Goal: Task Accomplishment & Management: Use online tool/utility

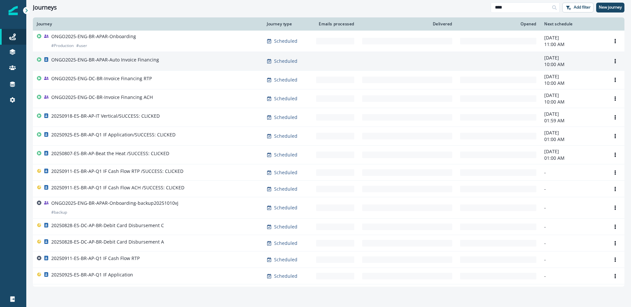
click at [163, 67] on td "ONGO2025-ENG-BR-APAR-Auto Invoice Financing" at bounding box center [148, 61] width 230 height 19
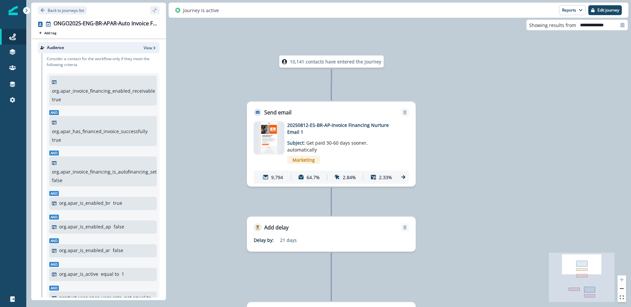
click at [275, 140] on img at bounding box center [269, 138] width 23 height 33
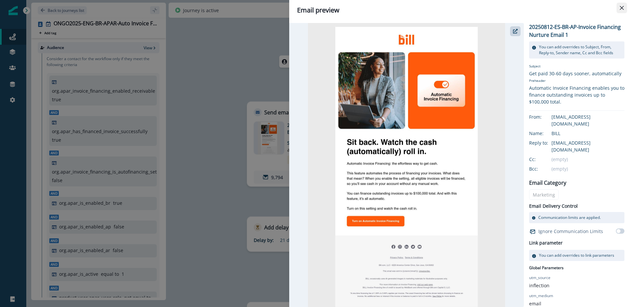
click at [620, 6] on icon "Close" at bounding box center [622, 8] width 4 height 4
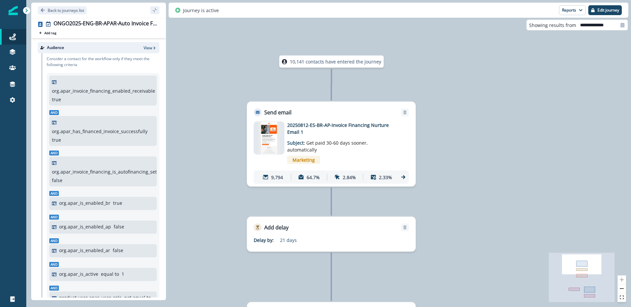
click at [283, 143] on div at bounding box center [269, 138] width 31 height 33
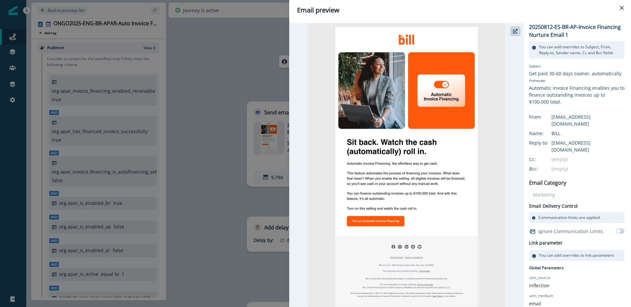
click at [461, 115] on img at bounding box center [406, 165] width 197 height 284
click at [519, 31] on button "button" at bounding box center [515, 31] width 11 height 10
click at [230, 81] on div "Email preview 20250812-ES-BR-AP-Invoice Financing Nurture Email 1 You can add o…" at bounding box center [315, 153] width 631 height 307
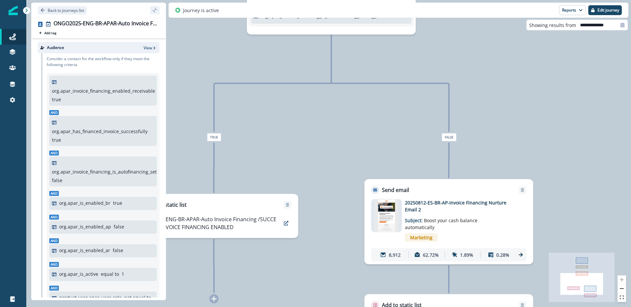
click at [393, 220] on img at bounding box center [386, 215] width 23 height 33
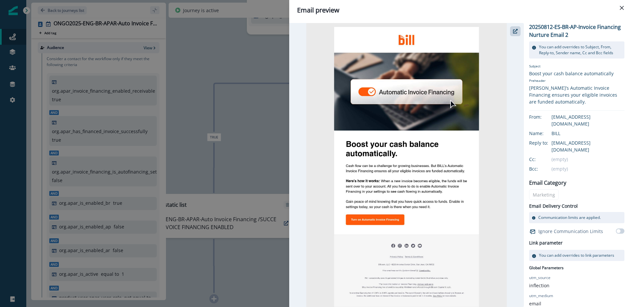
click at [408, 144] on img at bounding box center [406, 165] width 200 height 284
click at [517, 32] on icon "button" at bounding box center [515, 31] width 5 height 5
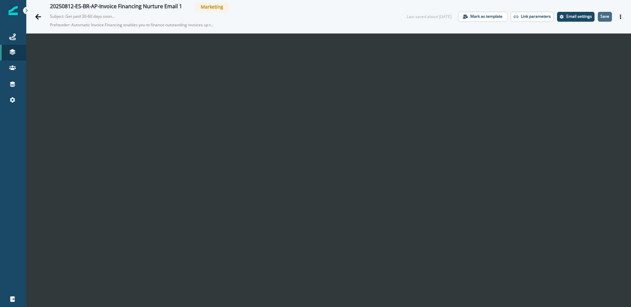
click at [601, 17] on p "Save" at bounding box center [605, 16] width 9 height 5
click at [28, 8] on icon at bounding box center [26, 10] width 5 height 5
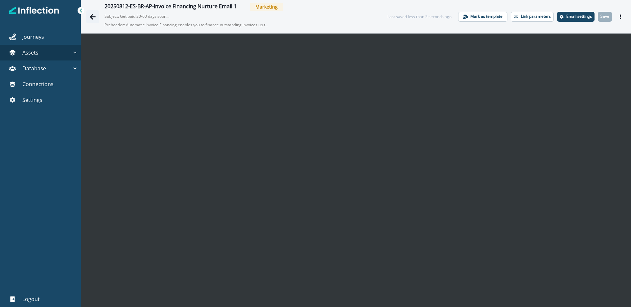
click at [93, 15] on icon "Go back" at bounding box center [92, 16] width 7 height 7
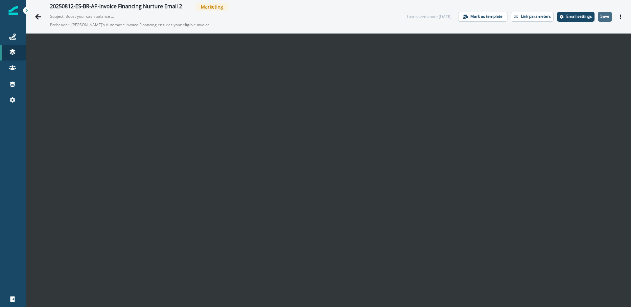
click at [601, 16] on p "Save" at bounding box center [605, 16] width 9 height 5
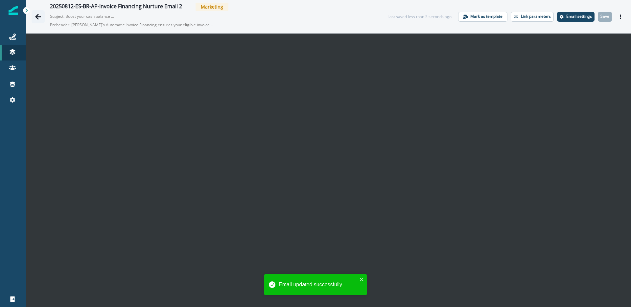
click at [33, 16] on button "Go back" at bounding box center [38, 16] width 13 height 13
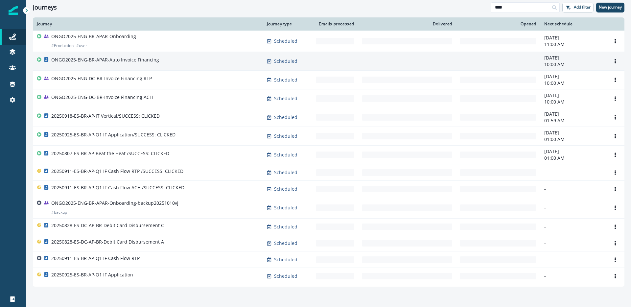
click at [184, 66] on td "ONGO2025-ENG-BR-APAR-Auto Invoice Financing" at bounding box center [148, 61] width 230 height 19
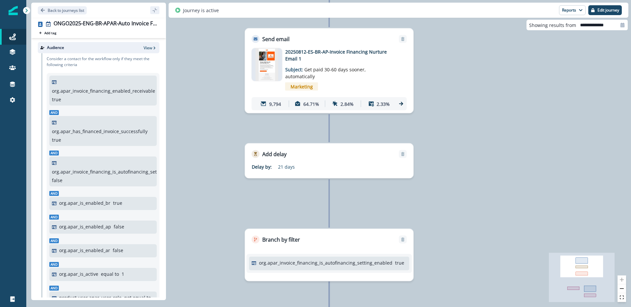
click at [282, 68] on div "20250812-ES-BR-AP-Invoice Financing Nurture Email 1 Subject: Get paid 30-60 day…" at bounding box center [329, 79] width 155 height 62
click at [264, 57] on img at bounding box center [266, 64] width 23 height 33
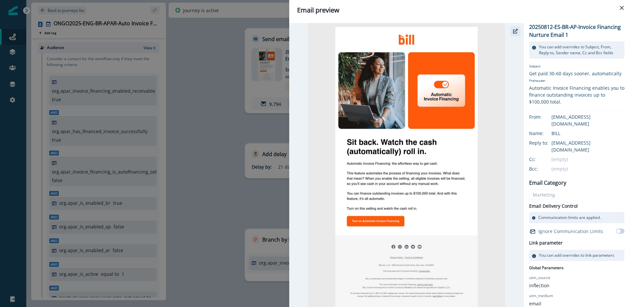
click at [519, 31] on button "button" at bounding box center [515, 31] width 11 height 10
click at [230, 103] on div "Email preview 20250812-ES-BR-AP-Invoice Financing Nurture Email 1 You can add o…" at bounding box center [315, 153] width 631 height 307
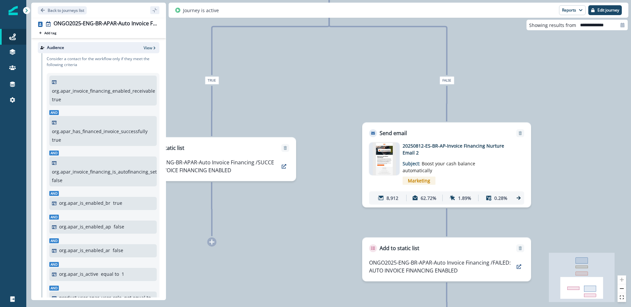
click at [386, 163] on img at bounding box center [384, 158] width 23 height 33
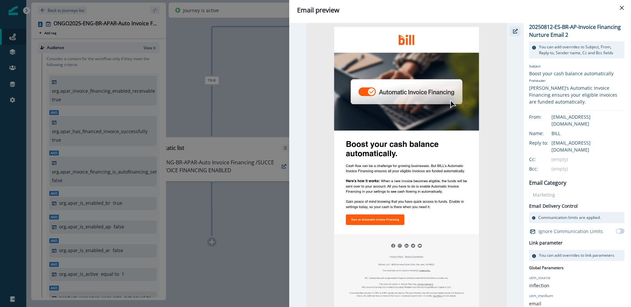
click at [517, 30] on icon "button" at bounding box center [515, 31] width 5 height 5
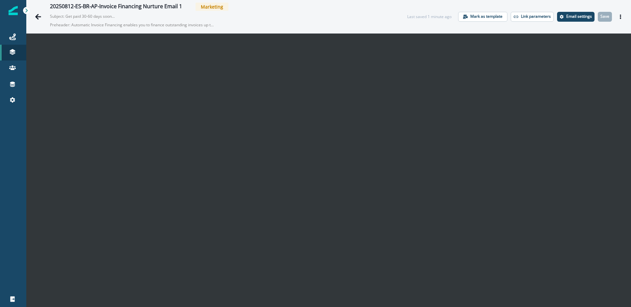
click at [566, 15] on p "Email settings" at bounding box center [579, 16] width 26 height 5
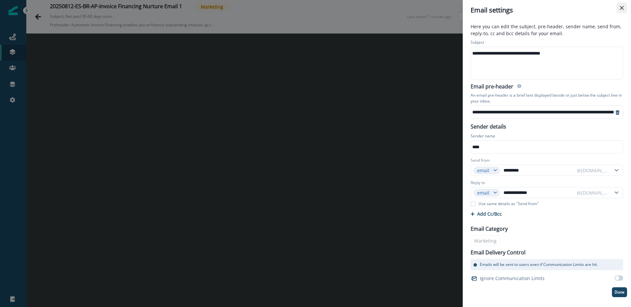
click at [622, 5] on button "Close" at bounding box center [622, 8] width 11 height 11
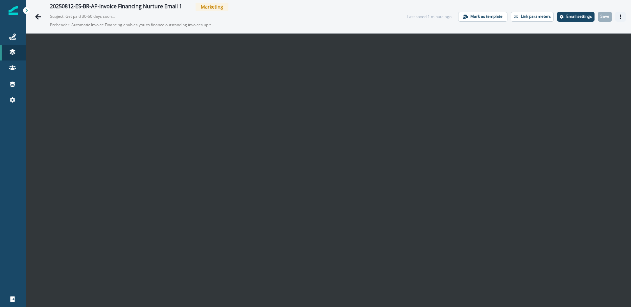
click at [618, 17] on icon "Actions" at bounding box center [620, 16] width 5 height 5
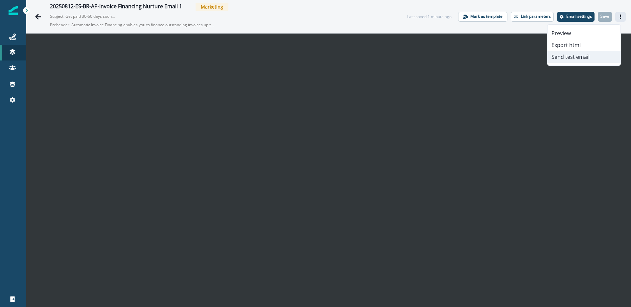
click at [590, 57] on button "Send test email" at bounding box center [584, 57] width 73 height 12
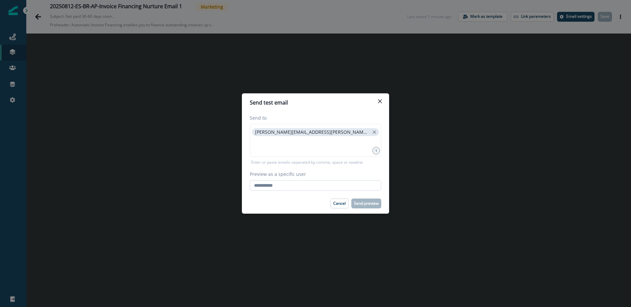
click at [333, 183] on input "Preview as a specific user" at bounding box center [315, 185] width 131 height 11
click at [328, 133] on div "[PERSON_NAME][EMAIL_ADDRESS][PERSON_NAME][DOMAIN_NAME]" at bounding box center [315, 140] width 131 height 33
click at [292, 188] on input "Preview as a specific user" at bounding box center [315, 185] width 131 height 11
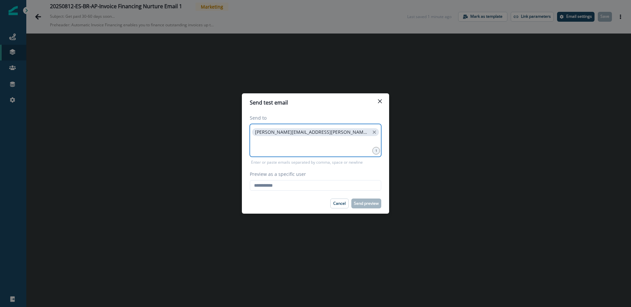
click at [327, 146] on input at bounding box center [316, 145] width 130 height 13
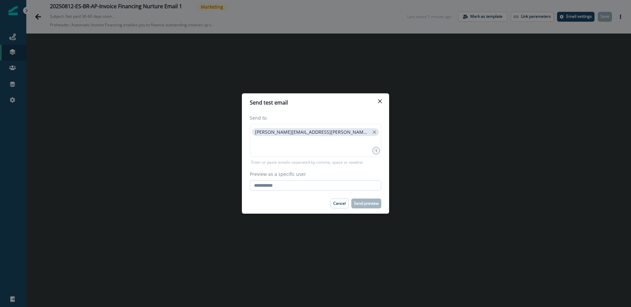
click at [319, 184] on input "Preview as a specific user" at bounding box center [315, 185] width 131 height 11
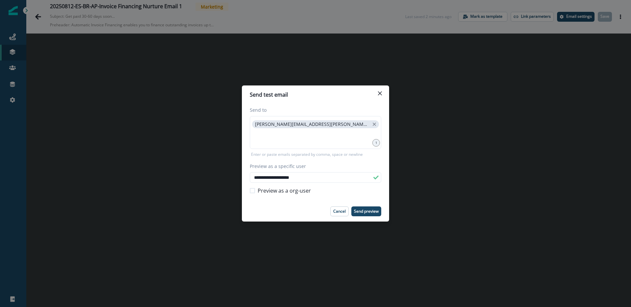
click at [296, 193] on span "Preview as a org-user" at bounding box center [284, 191] width 53 height 8
type input "**********"
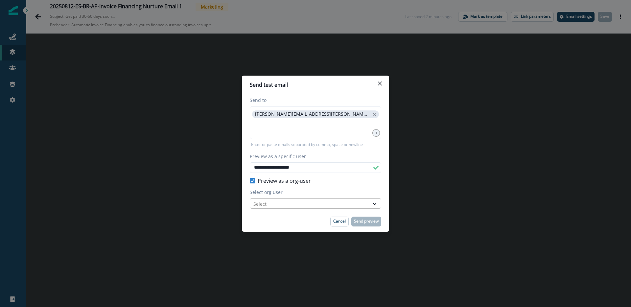
click at [304, 201] on div at bounding box center [309, 204] width 112 height 8
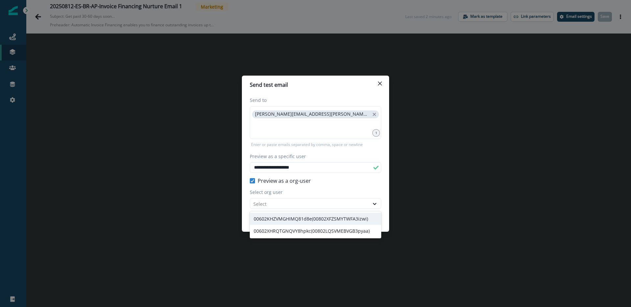
click at [302, 180] on span "Preview as a org-user" at bounding box center [284, 181] width 53 height 8
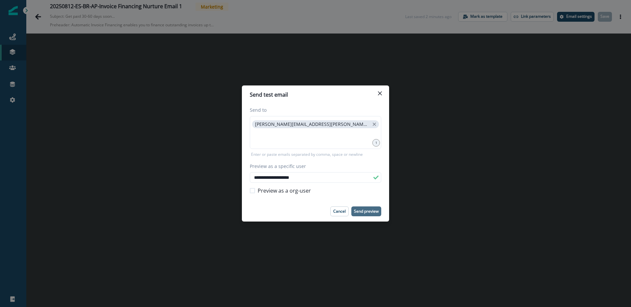
click at [363, 210] on p "Send preview" at bounding box center [366, 211] width 25 height 5
click at [422, 64] on div "**********" at bounding box center [315, 153] width 631 height 307
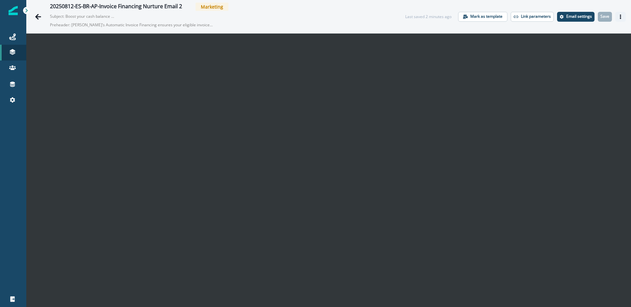
click at [618, 17] on icon "Actions" at bounding box center [620, 16] width 5 height 5
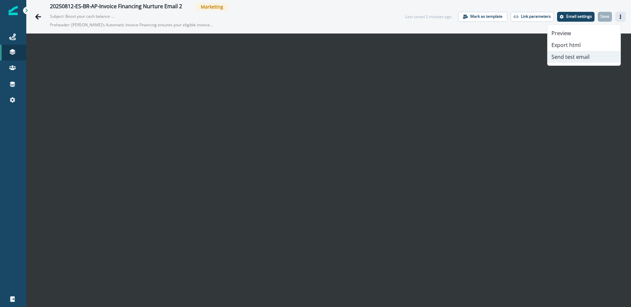
click at [604, 54] on button "Send test email" at bounding box center [584, 57] width 73 height 12
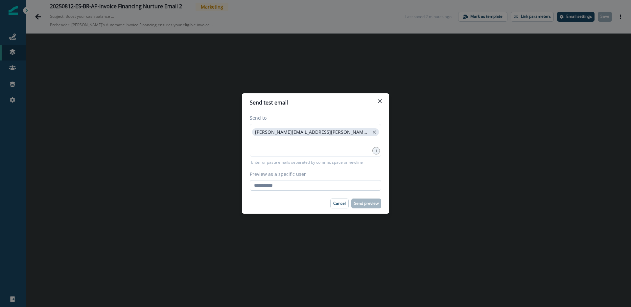
click at [309, 183] on input "Preview as a specific user" at bounding box center [315, 185] width 131 height 11
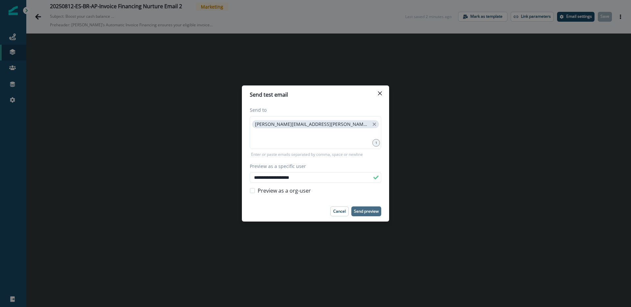
type input "**********"
click at [363, 213] on p "Send preview" at bounding box center [366, 211] width 25 height 5
click at [387, 98] on header "Send test email" at bounding box center [315, 94] width 147 height 18
click at [382, 93] on button "Close" at bounding box center [380, 93] width 11 height 11
